Goal: Transaction & Acquisition: Purchase product/service

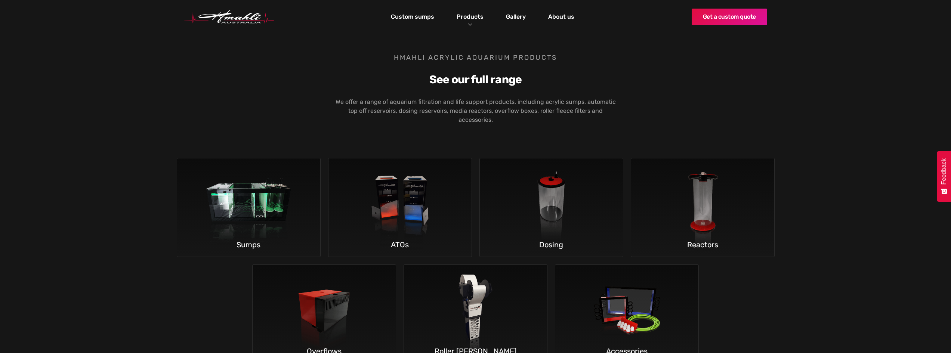
scroll to position [1159, 0]
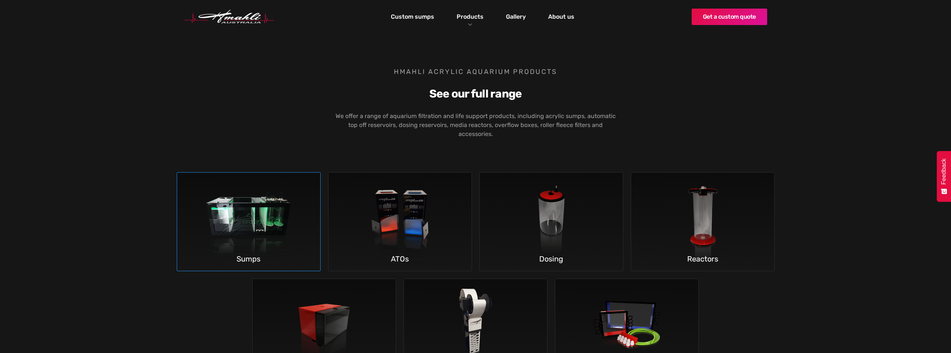
click at [284, 195] on img at bounding box center [249, 222] width 110 height 99
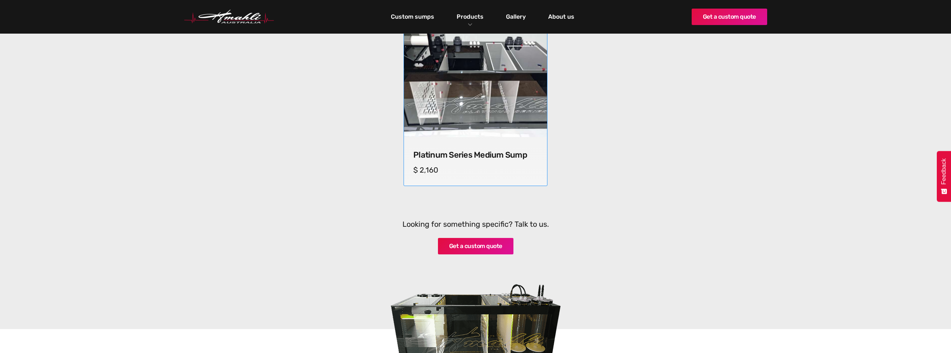
scroll to position [635, 0]
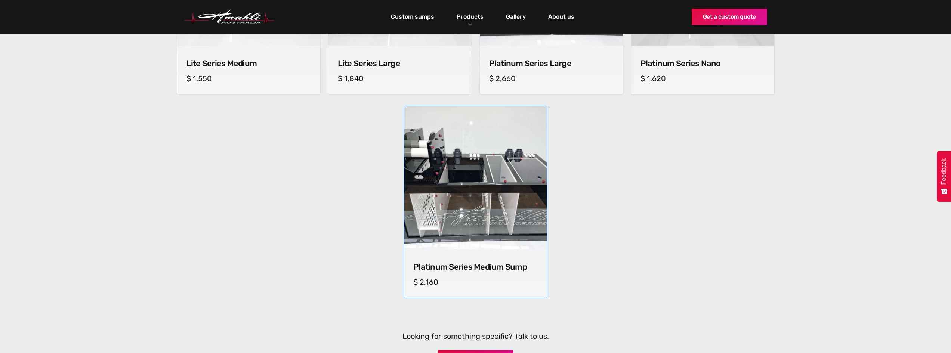
click at [477, 194] on img at bounding box center [475, 178] width 150 height 150
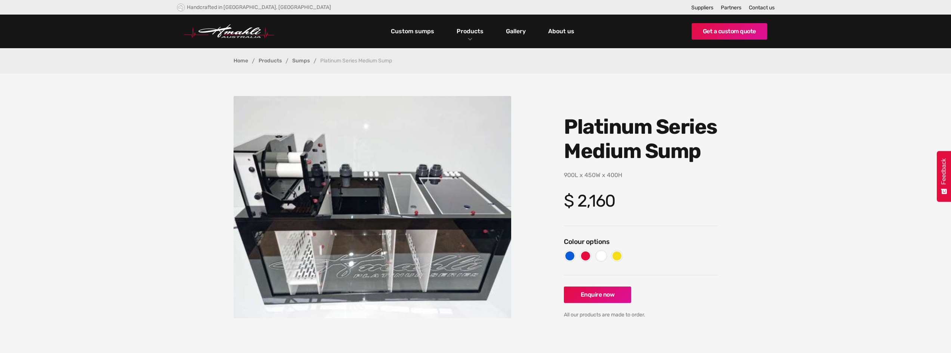
scroll to position [37, 0]
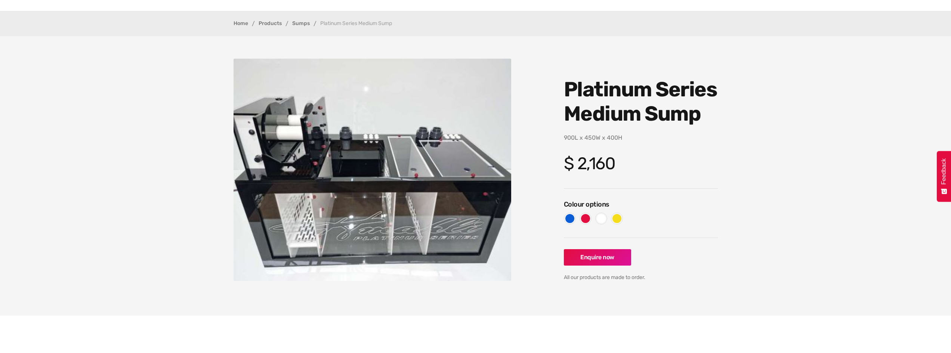
click at [339, 225] on img "open lightbox" at bounding box center [373, 170] width 278 height 222
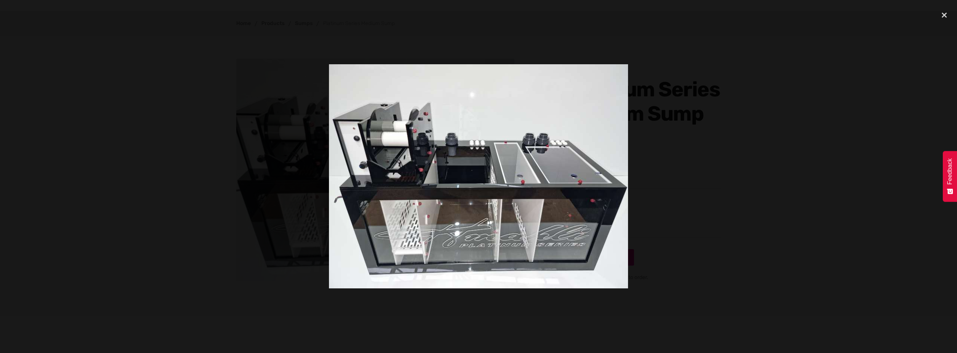
click at [473, 234] on img at bounding box center [478, 176] width 299 height 224
click at [705, 202] on div at bounding box center [478, 176] width 957 height 339
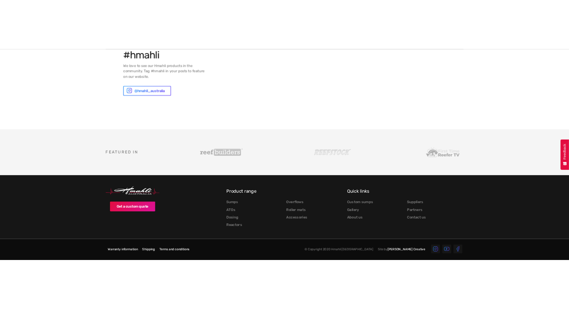
scroll to position [1628, 0]
